Goal: Communication & Community: Answer question/provide support

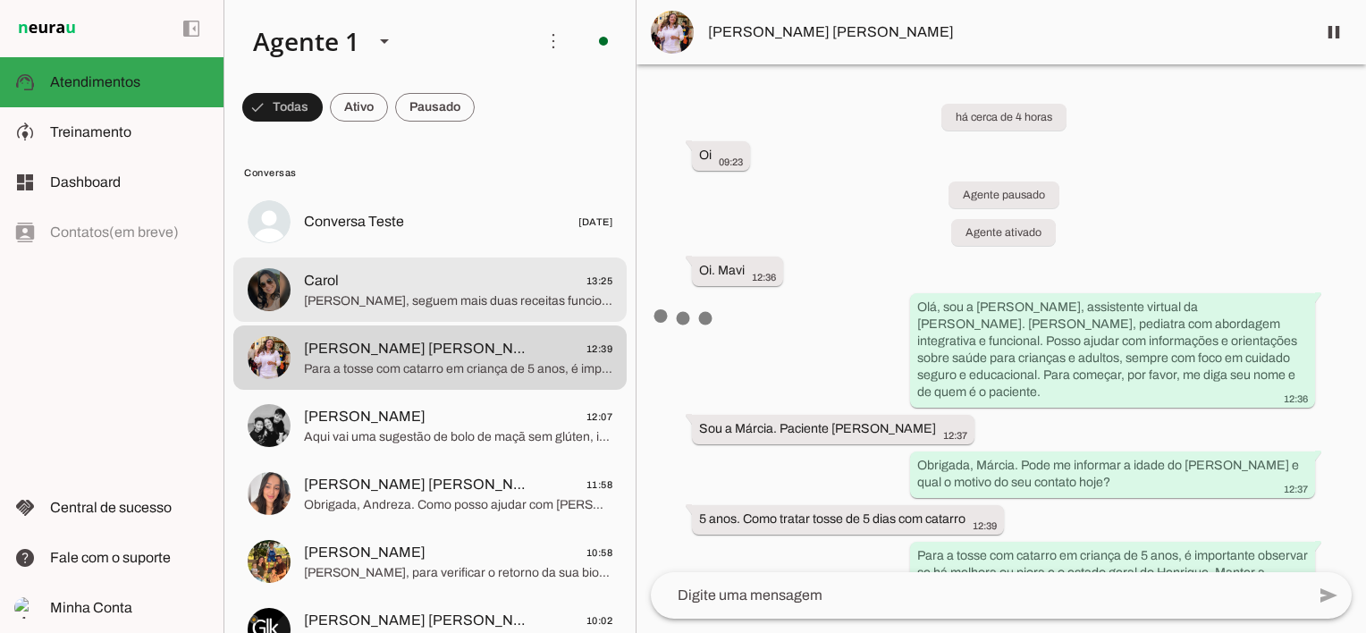
drag, startPoint x: 0, startPoint y: 0, endPoint x: 836, endPoint y: 468, distance: 957.9
click at [447, 303] on span "[PERSON_NAME], seguem mais duas receitas funcionais para a Aurora: 3. **Papinha…" at bounding box center [458, 301] width 308 height 18
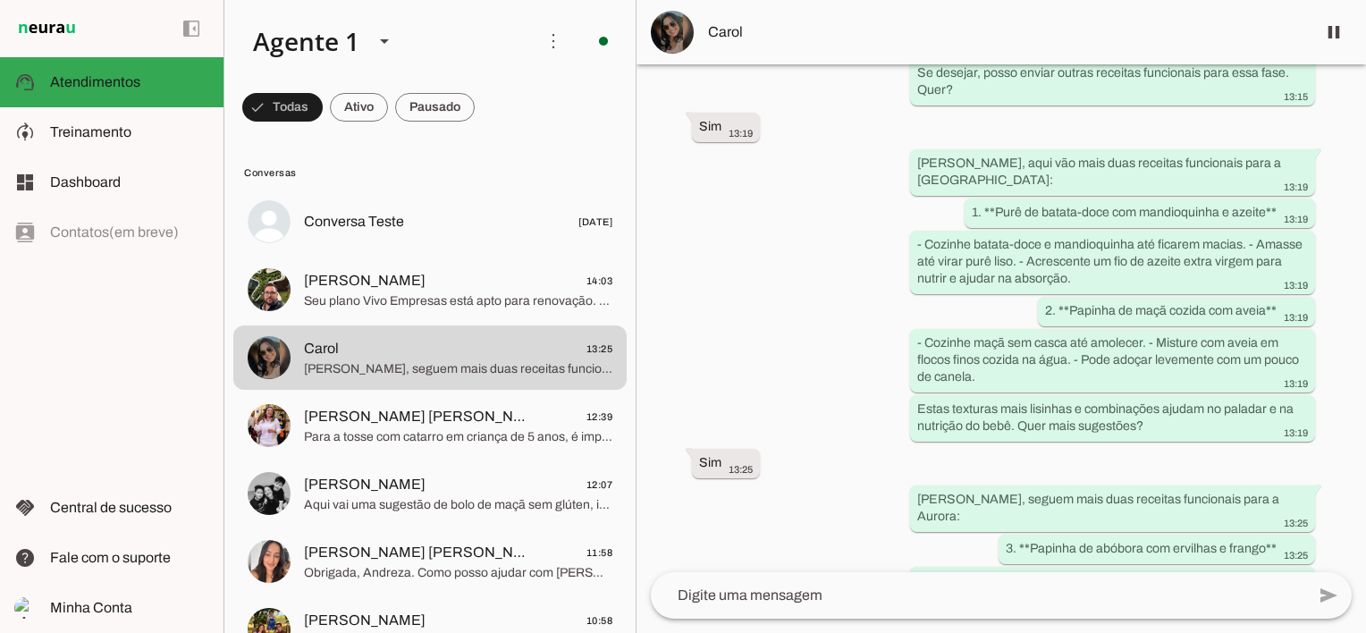
scroll to position [3937, 0]
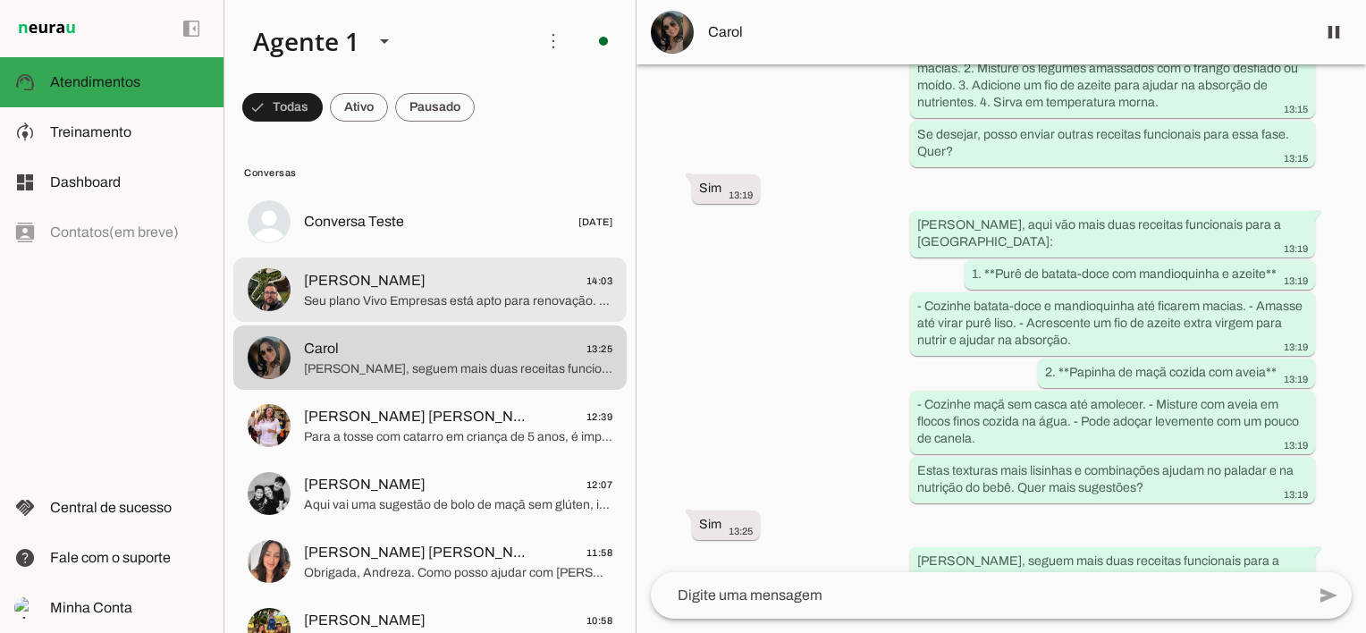
click at [490, 299] on span "Seu plano Vivo Empresas está apto para renovação. Temos novas condições disponí…" at bounding box center [458, 301] width 308 height 18
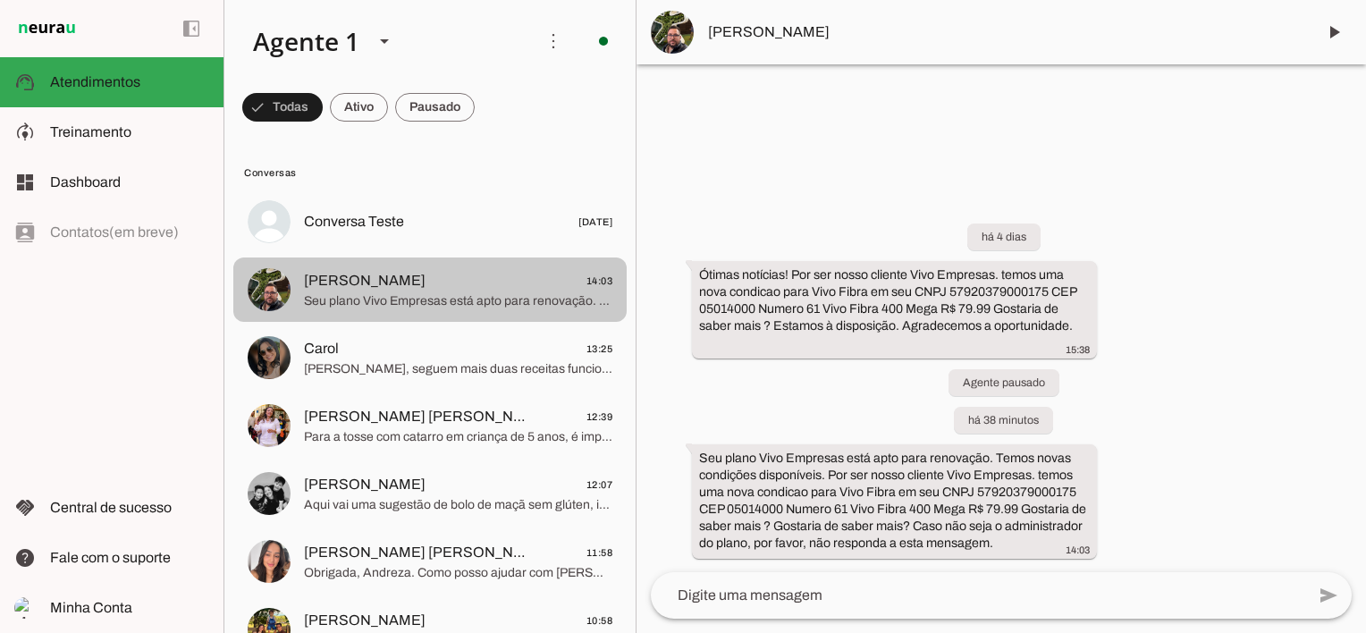
drag, startPoint x: 525, startPoint y: 300, endPoint x: 1262, endPoint y: 317, distance: 737.0
click at [1262, 317] on div "há 4 dias Ótimas notícias! Por ser nosso cliente Vivo Empresas. temos uma nova …" at bounding box center [1002, 378] width 730 height 388
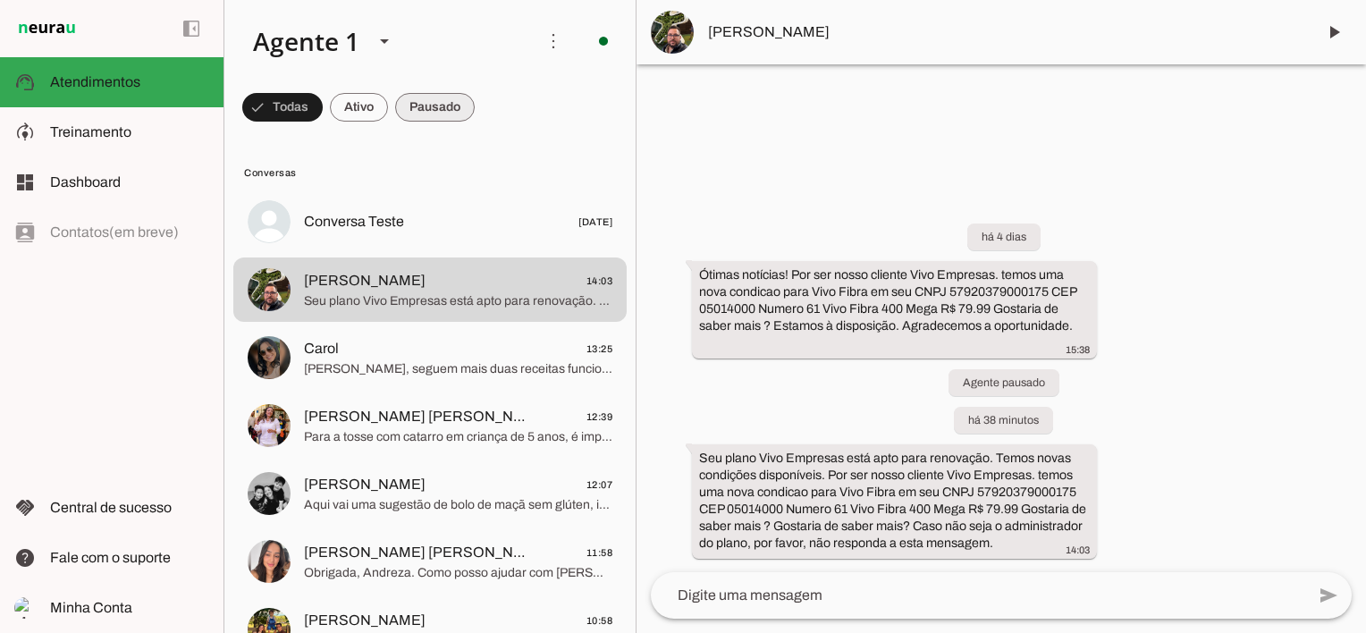
click at [443, 106] on span at bounding box center [435, 107] width 80 height 43
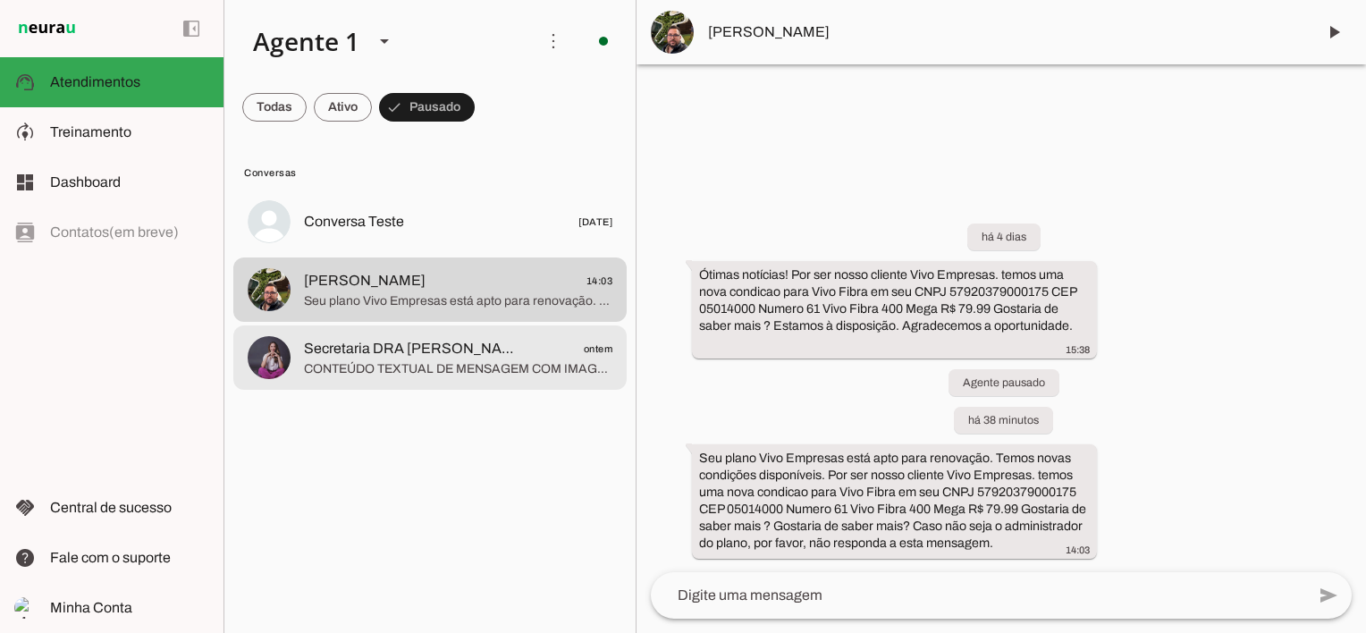
click at [439, 359] on span "Secretaria DRA [PERSON_NAME]" at bounding box center [415, 348] width 222 height 21
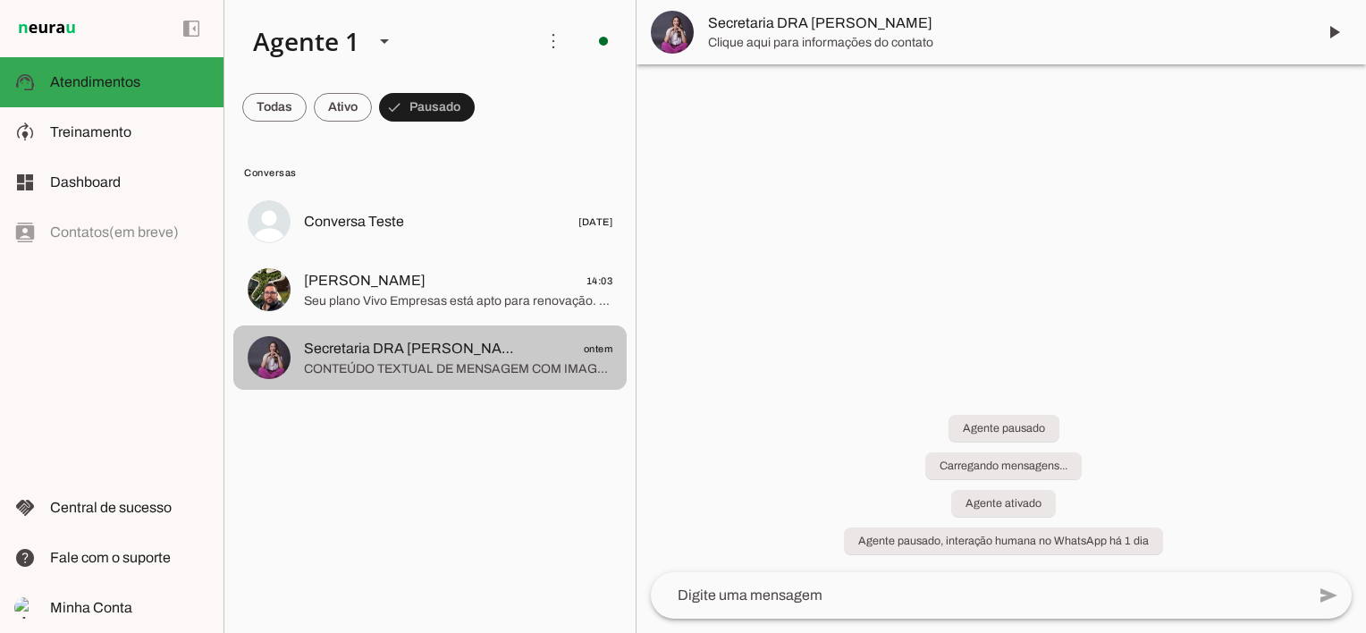
scroll to position [740, 0]
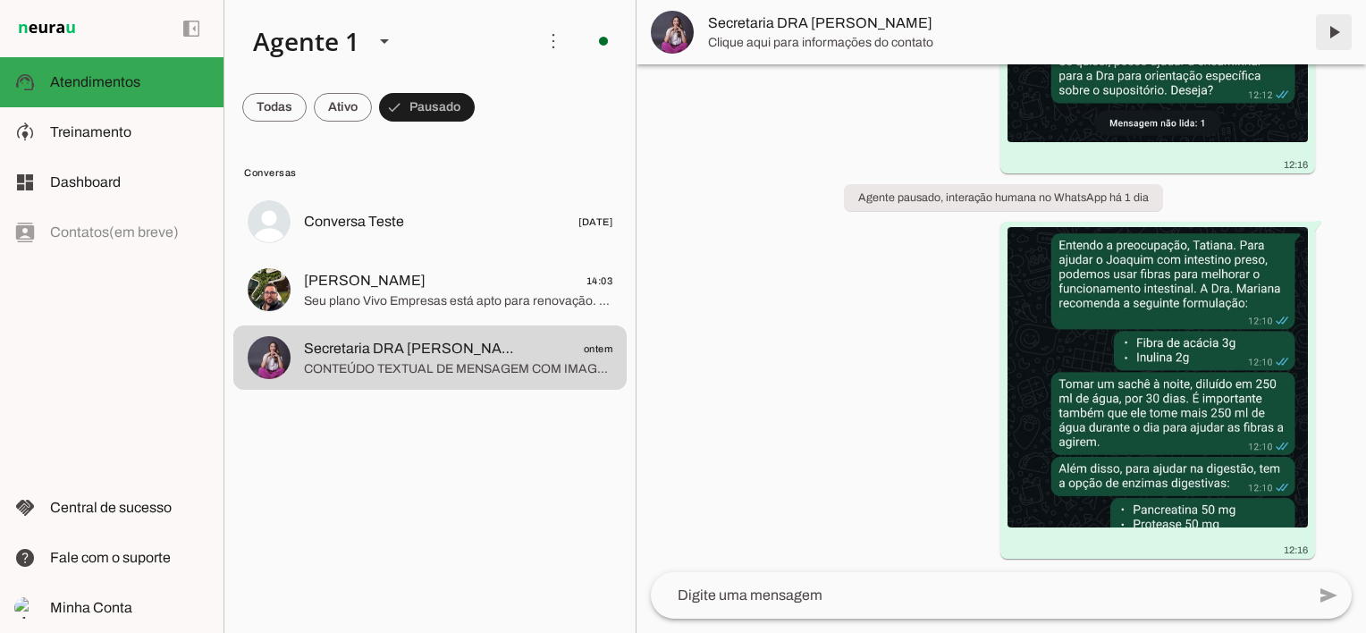
click at [1341, 24] on span at bounding box center [1334, 32] width 43 height 43
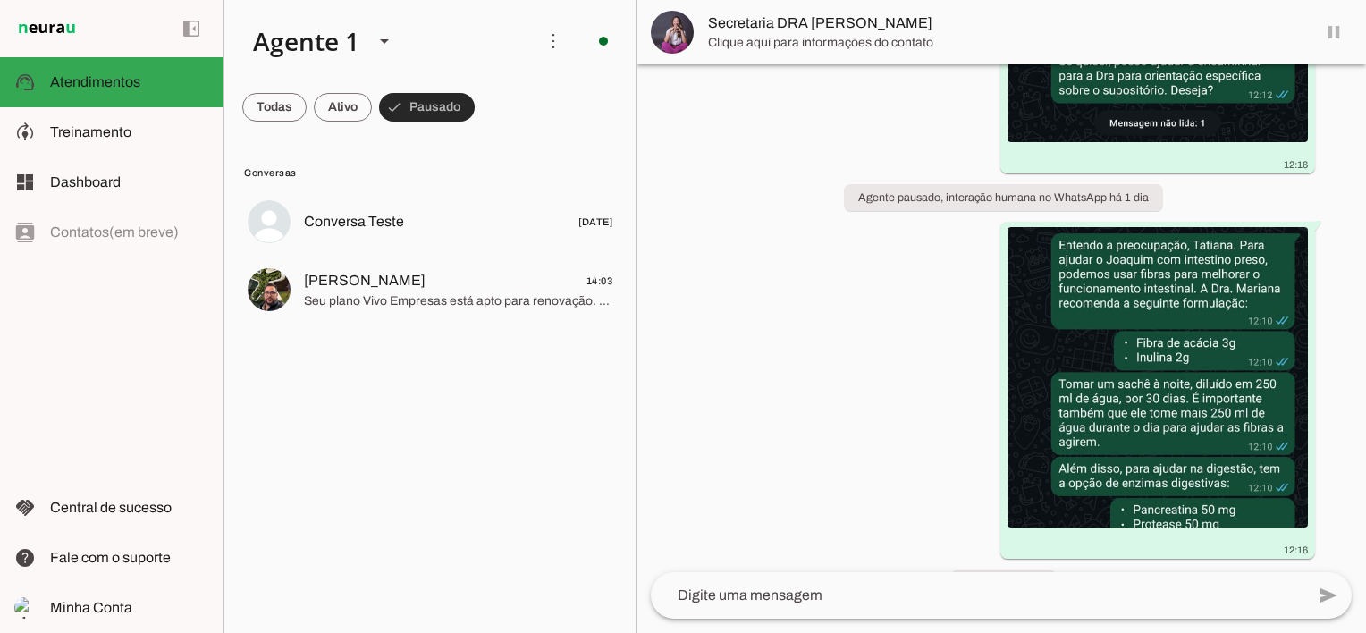
scroll to position [782, 0]
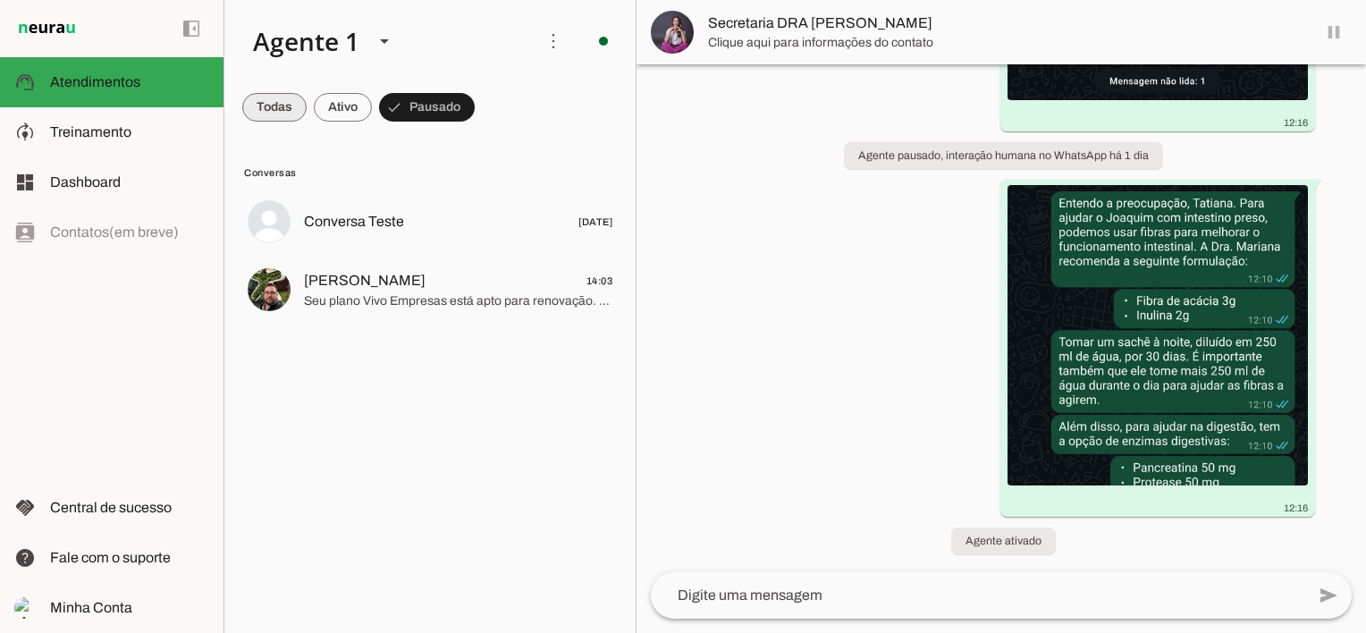
click at [265, 97] on span at bounding box center [274, 107] width 64 height 43
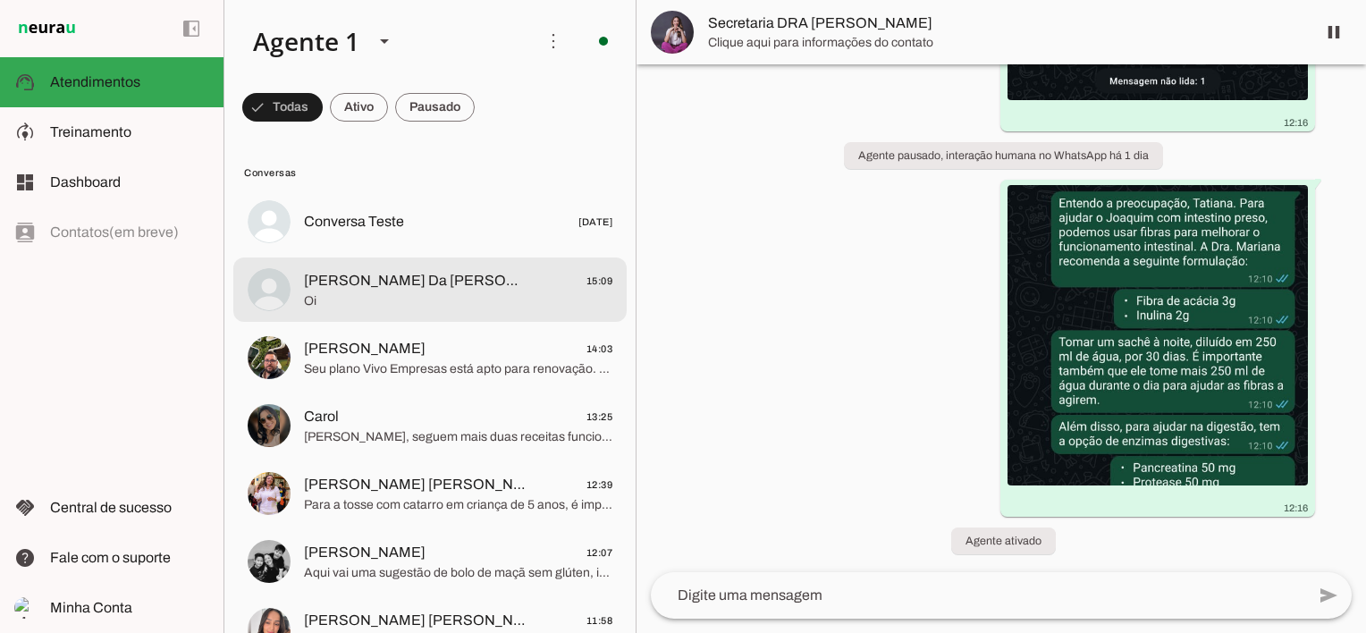
click at [459, 290] on span "[PERSON_NAME] Da [PERSON_NAME]" at bounding box center [415, 280] width 222 height 21
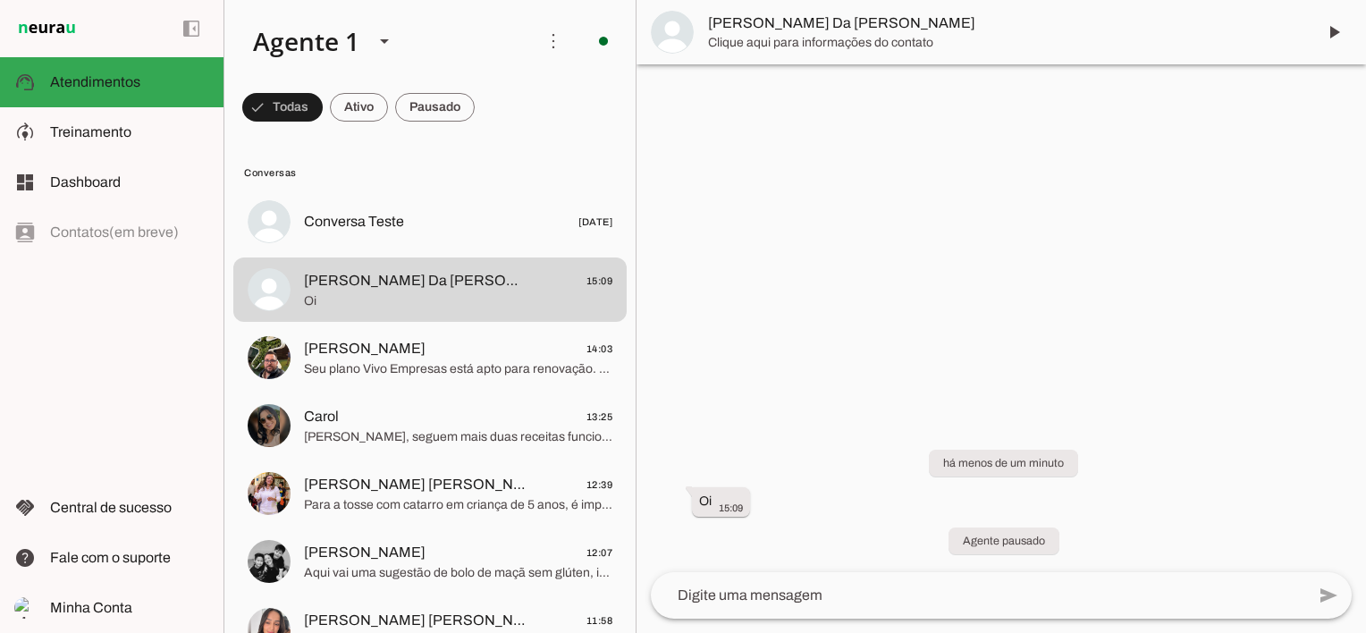
click at [1334, 23] on span at bounding box center [1334, 32] width 43 height 43
